Goal: Information Seeking & Learning: Learn about a topic

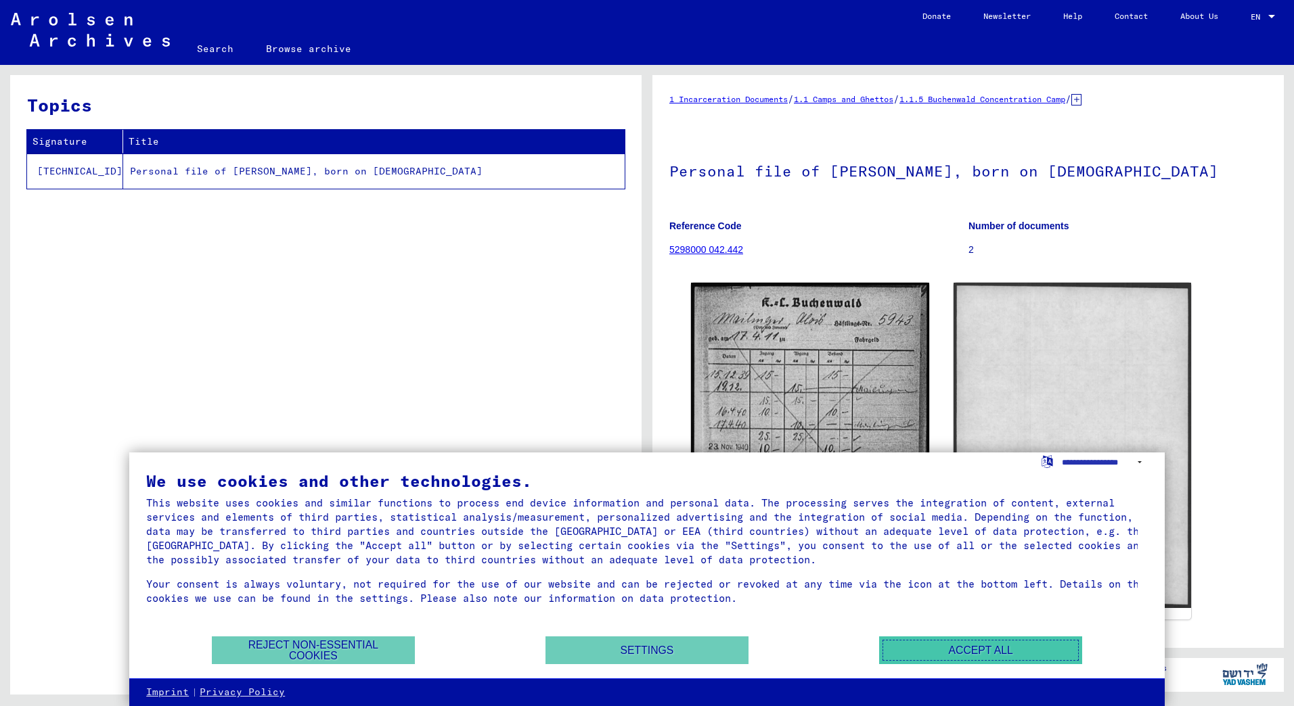
click at [978, 659] on button "Accept all" at bounding box center [980, 651] width 203 height 28
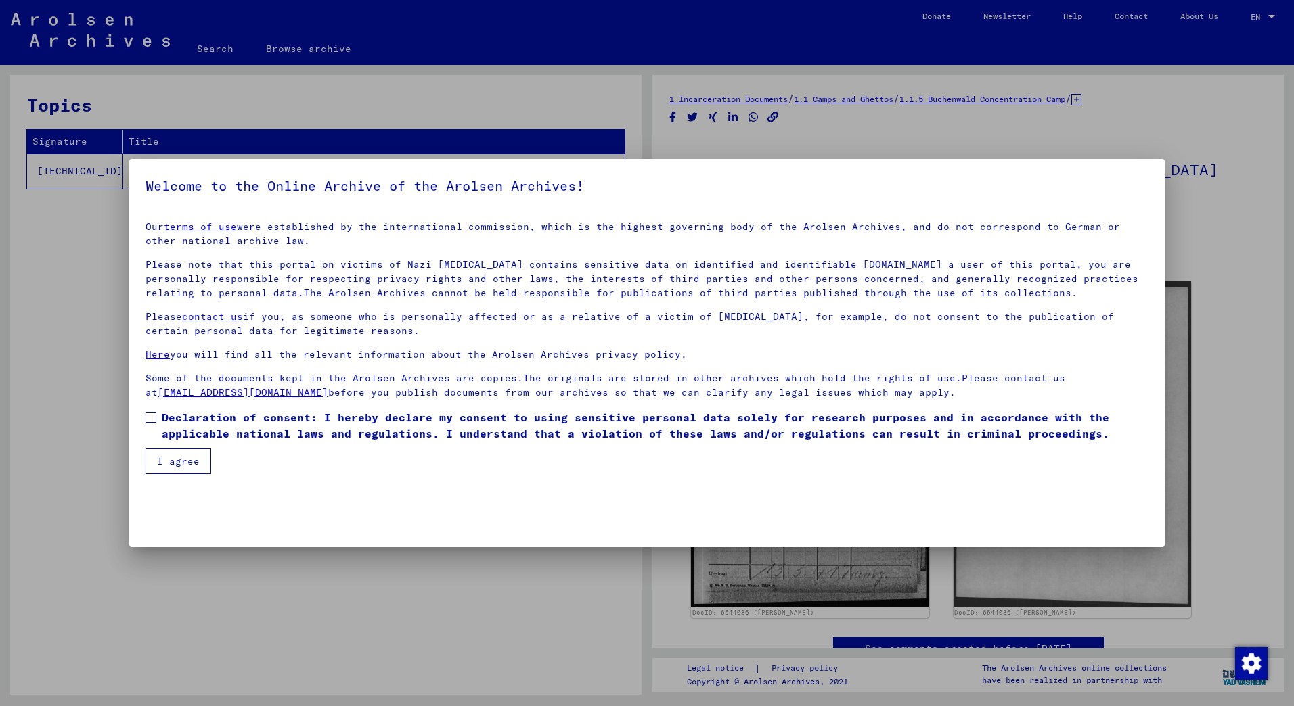
click at [154, 415] on span at bounding box center [150, 417] width 11 height 11
click at [185, 462] on button "I agree" at bounding box center [178, 462] width 66 height 26
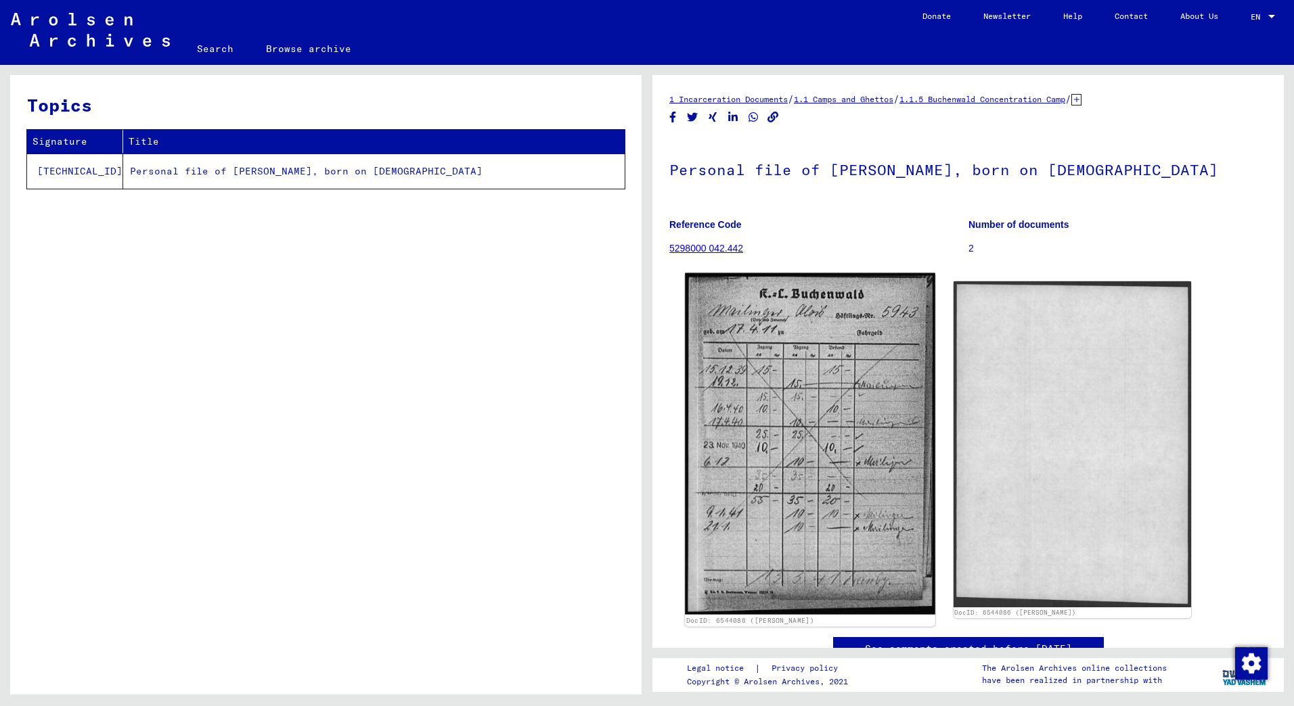
click at [789, 371] on img at bounding box center [810, 444] width 250 height 342
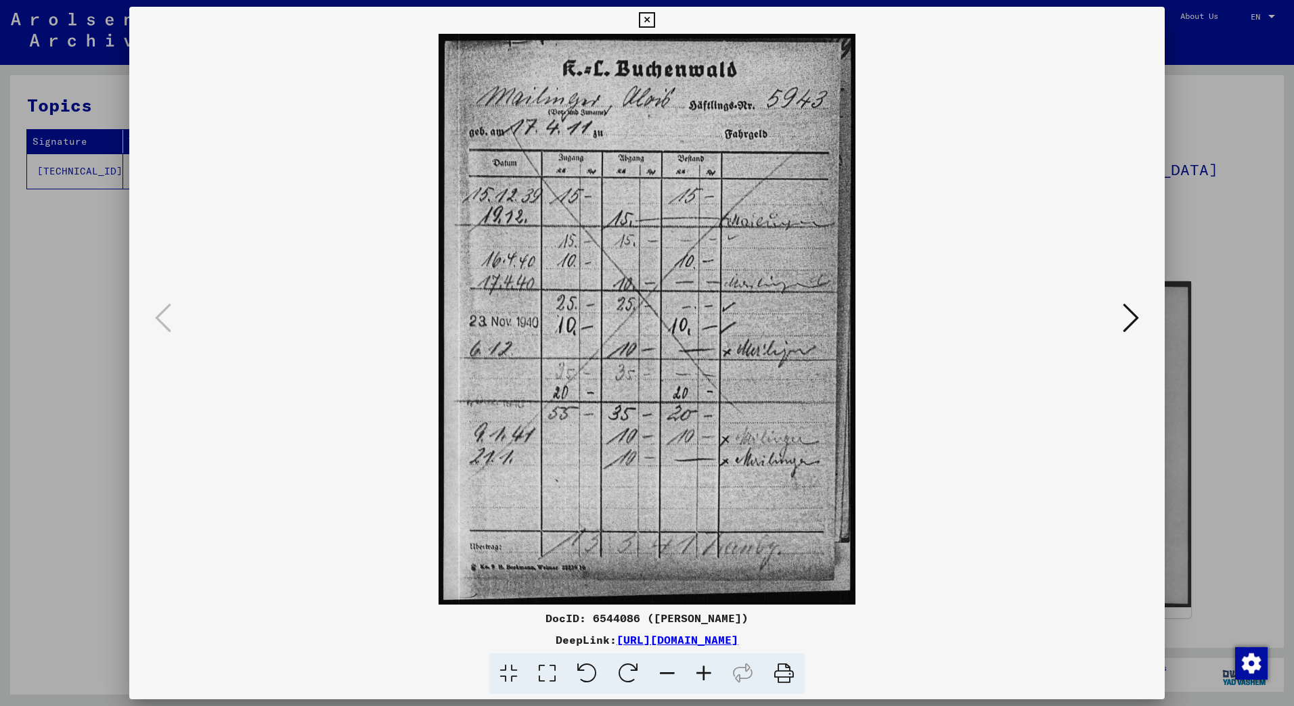
click at [1063, 415] on img at bounding box center [646, 319] width 943 height 571
click at [651, 17] on icon at bounding box center [647, 20] width 16 height 16
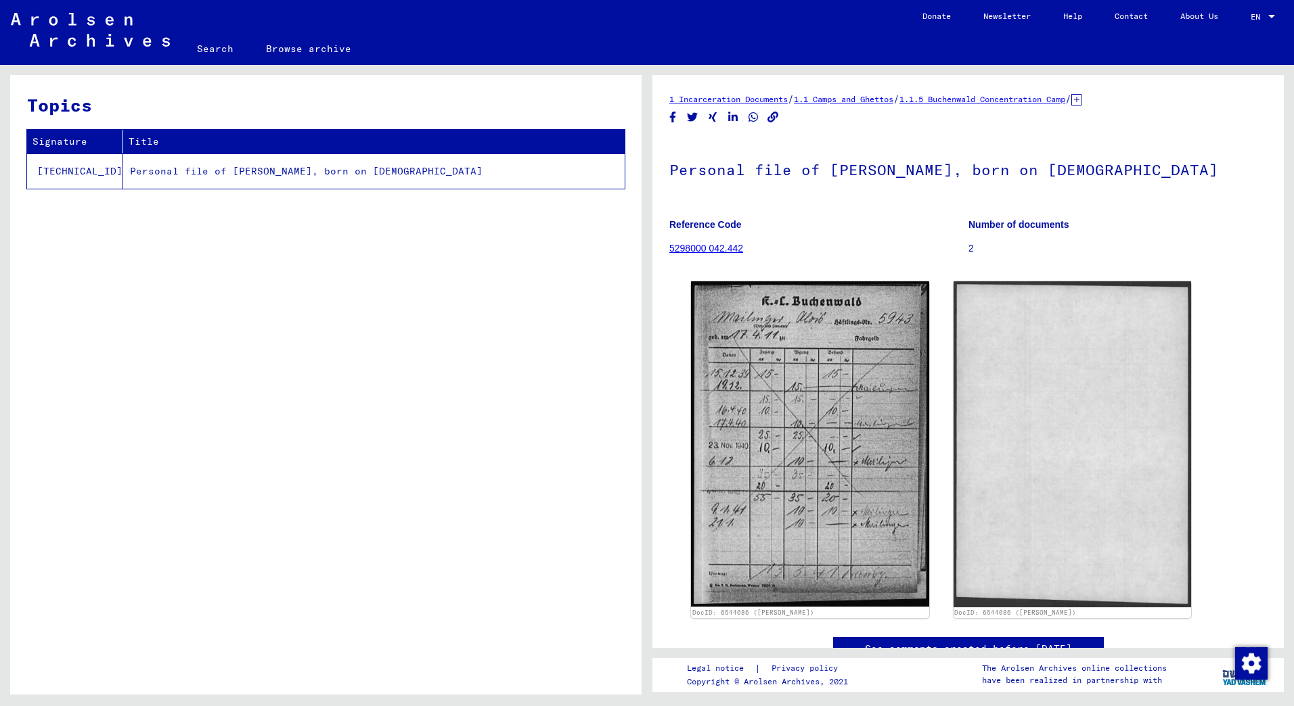
click at [846, 98] on link "1.1 Camps and Ghettos" at bounding box center [843, 99] width 99 height 10
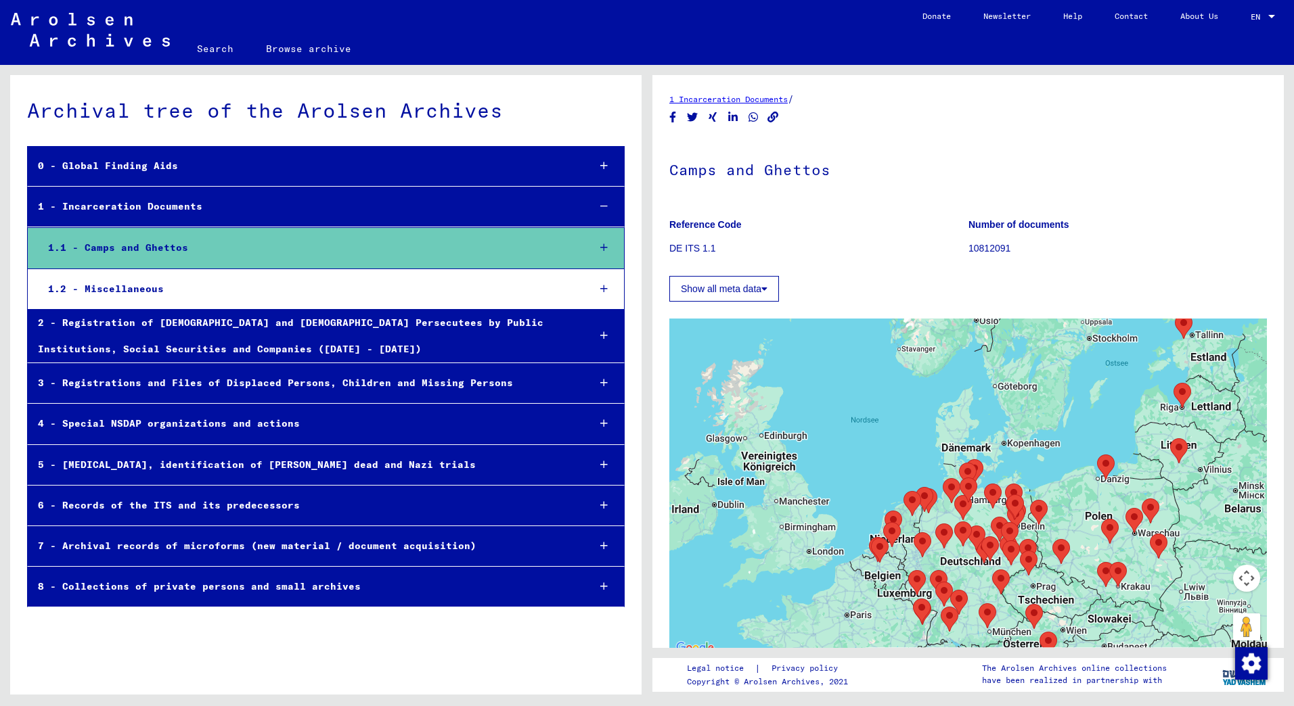
click at [602, 167] on icon at bounding box center [603, 165] width 7 height 9
